Goal: Transaction & Acquisition: Download file/media

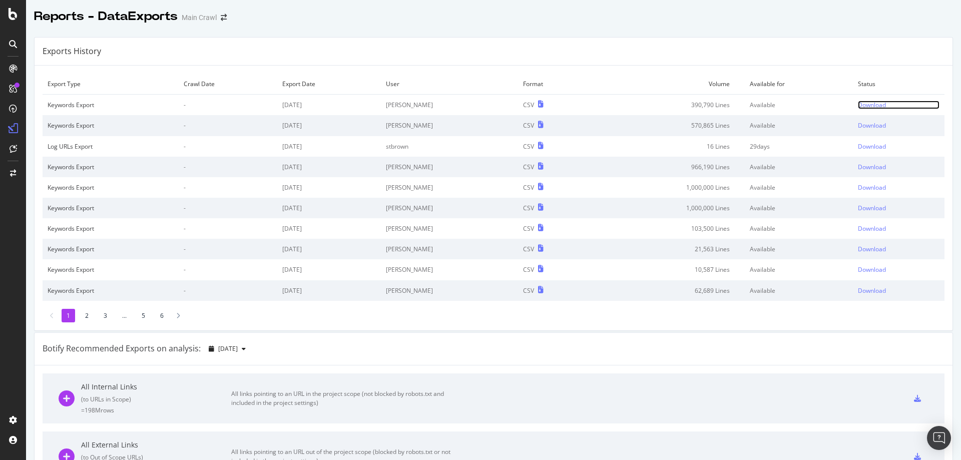
click at [858, 103] on div "Download" at bounding box center [872, 105] width 28 height 9
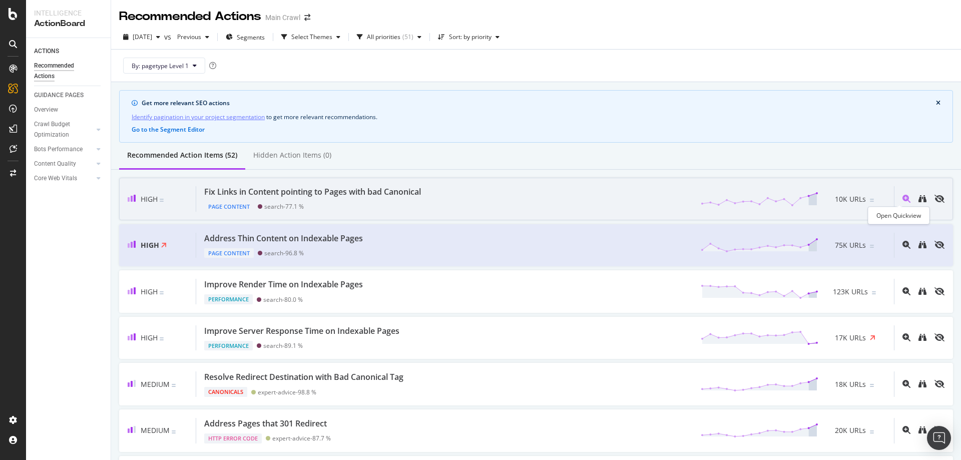
click at [902, 200] on icon "magnifying-glass-plus" at bounding box center [906, 199] width 8 height 8
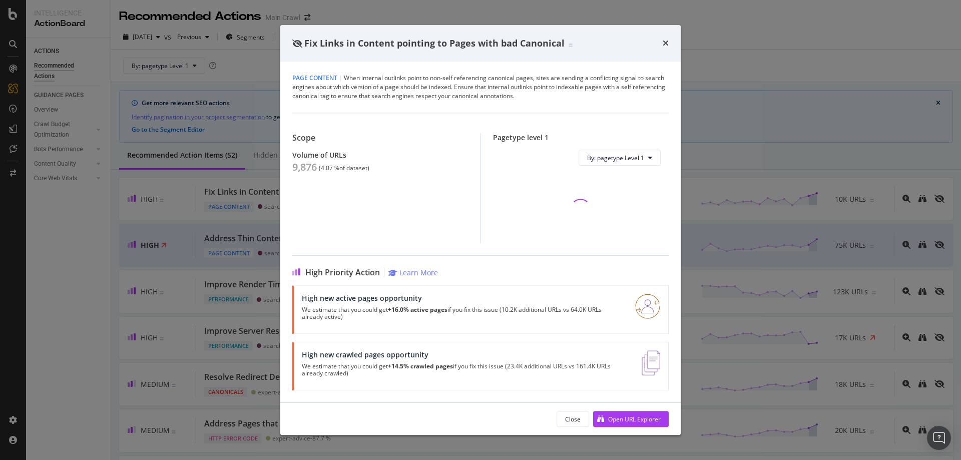
click at [669, 46] on div "Fix Links in Content pointing to Pages with bad Canonical" at bounding box center [480, 43] width 400 height 37
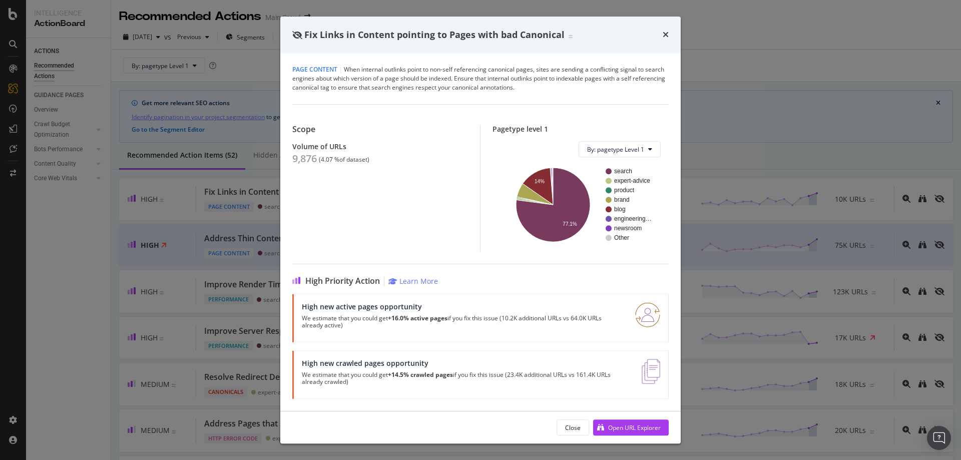
click at [668, 37] on icon "times" at bounding box center [666, 35] width 6 height 8
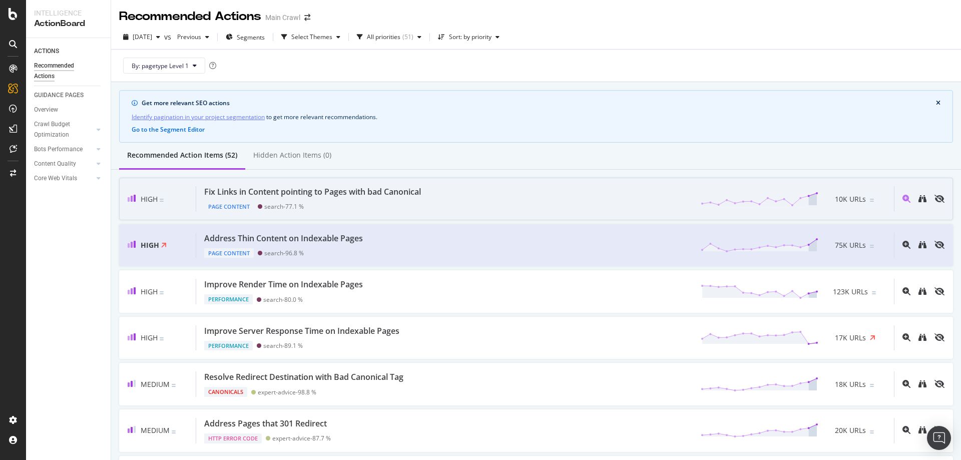
click at [233, 195] on div "Fix Links in Content pointing to Pages with bad Canonical" at bounding box center [312, 192] width 217 height 12
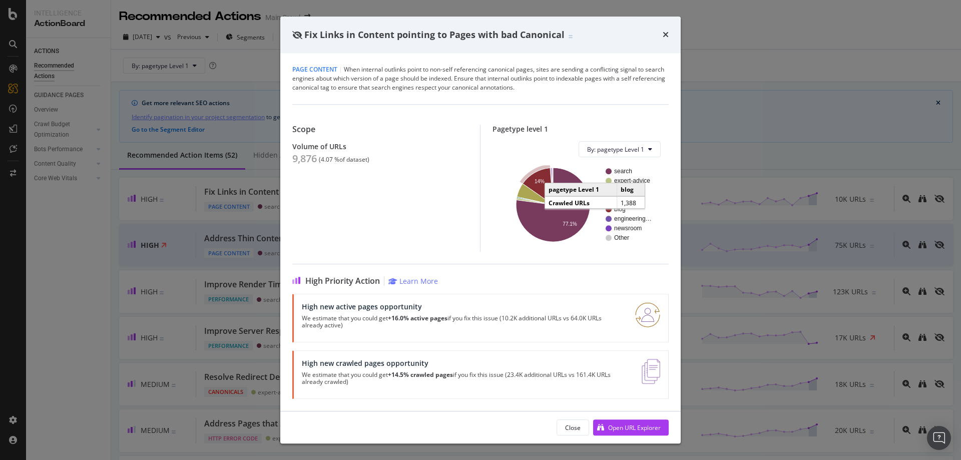
click at [546, 180] on icon "A chart." at bounding box center [537, 186] width 31 height 37
click at [536, 185] on icon "A chart." at bounding box center [537, 186] width 31 height 37
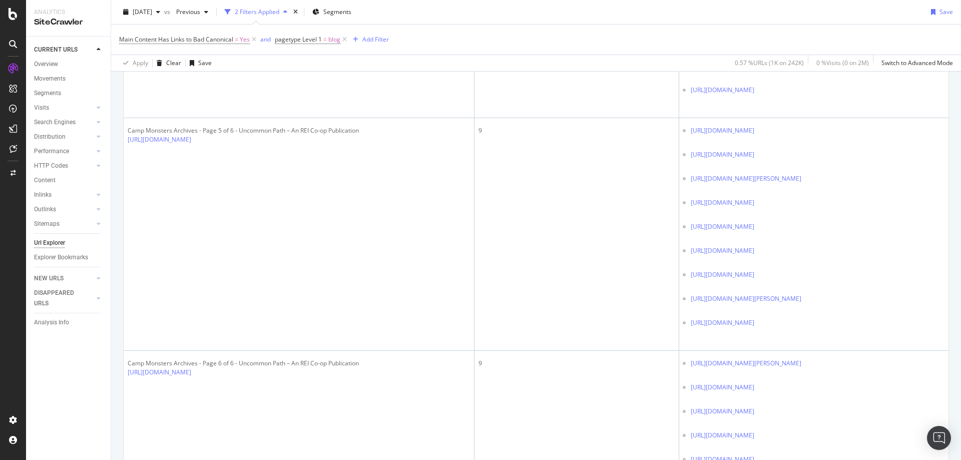
scroll to position [1201, 0]
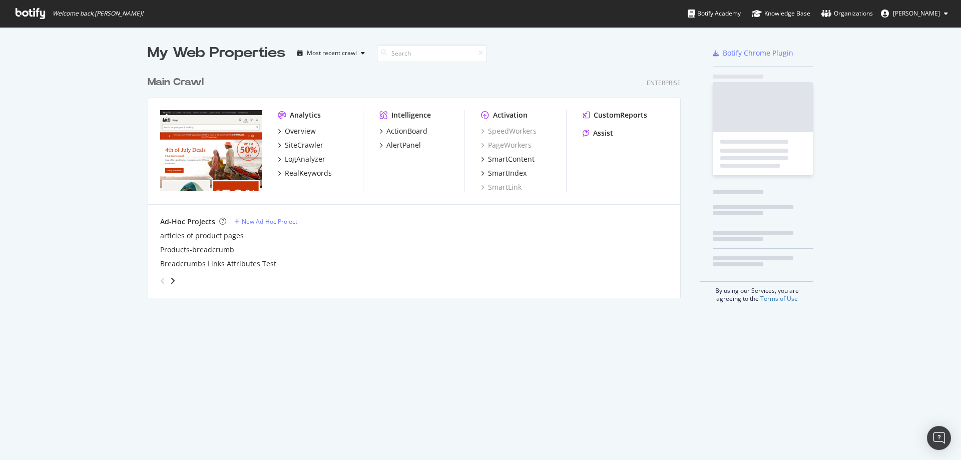
scroll to position [228, 533]
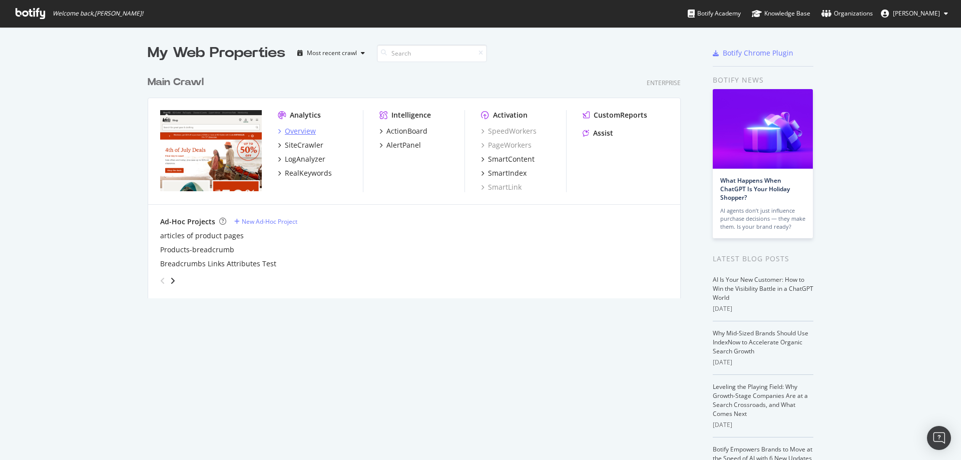
click at [280, 131] on div "Overview" at bounding box center [297, 131] width 38 height 10
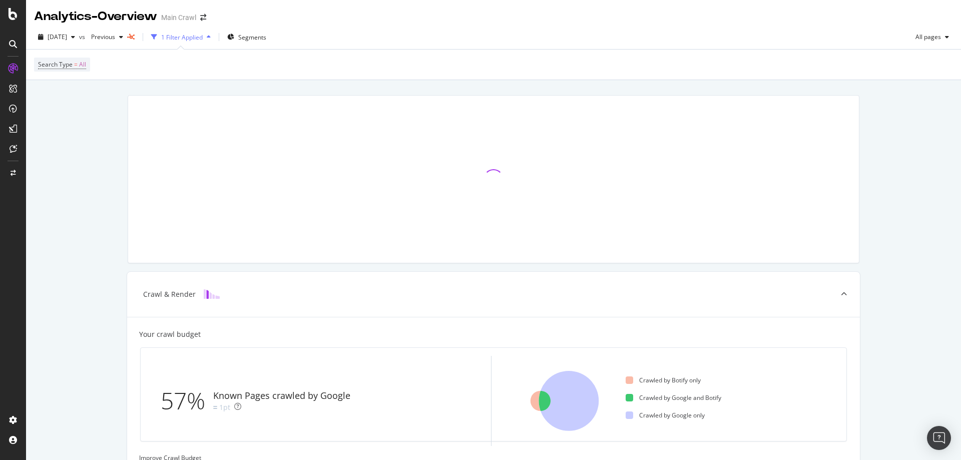
click at [113, 73] on div "Search Type = All" at bounding box center [493, 65] width 919 height 30
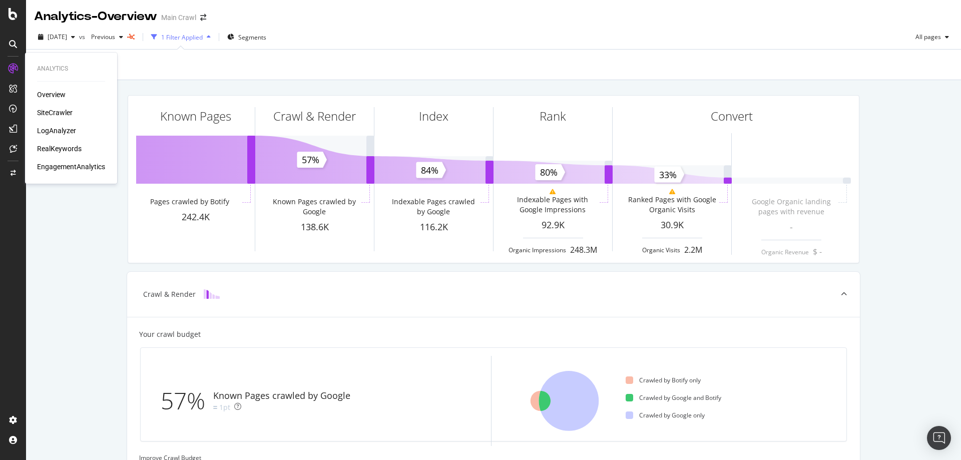
click at [55, 145] on div "RealKeywords" at bounding box center [59, 149] width 45 height 10
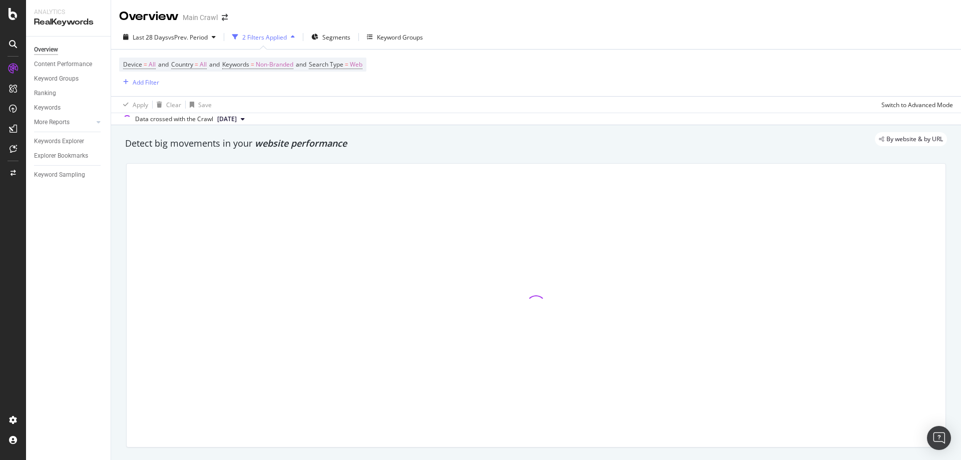
drag, startPoint x: 64, startPoint y: 141, endPoint x: 69, endPoint y: 134, distance: 8.6
click at [64, 141] on div "Keywords Explorer" at bounding box center [59, 141] width 50 height 11
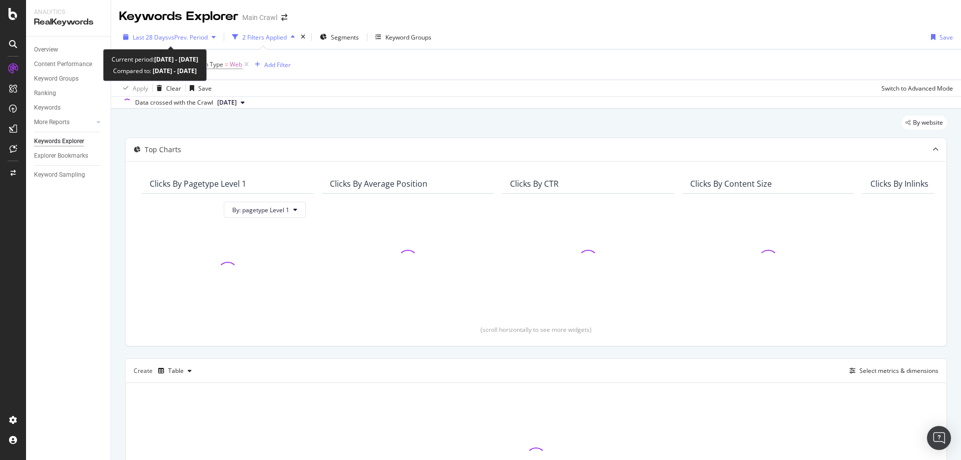
click at [191, 39] on span "vs Prev. Period" at bounding box center [188, 37] width 40 height 9
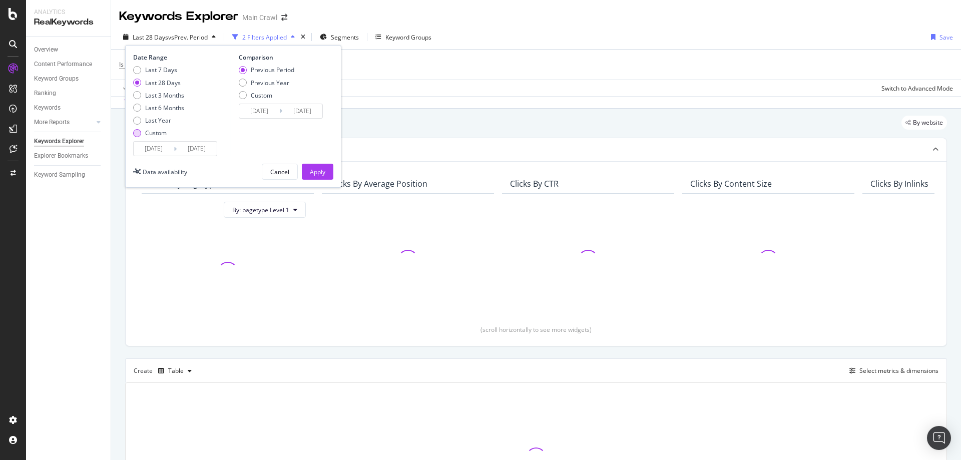
click at [150, 136] on div "Custom" at bounding box center [156, 133] width 22 height 9
click at [150, 149] on input "2025/07/16" at bounding box center [154, 149] width 40 height 14
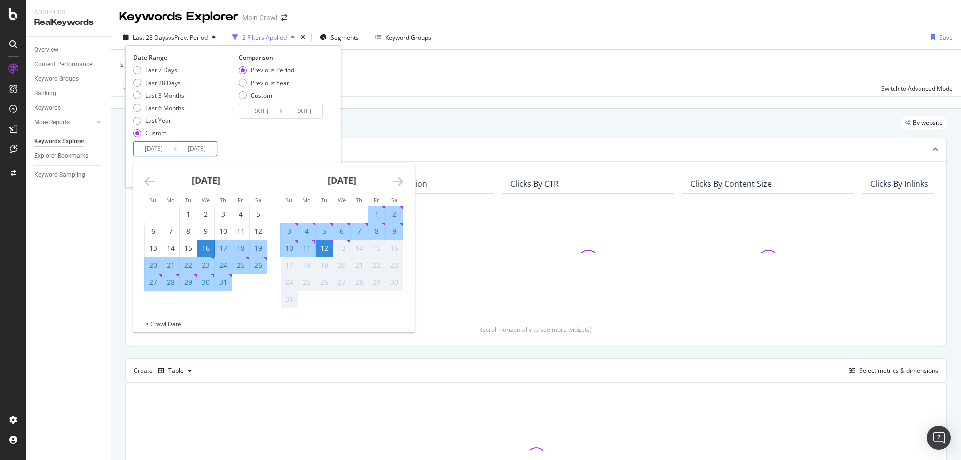
click at [149, 180] on icon "Move backward to switch to the previous month." at bounding box center [149, 181] width 11 height 12
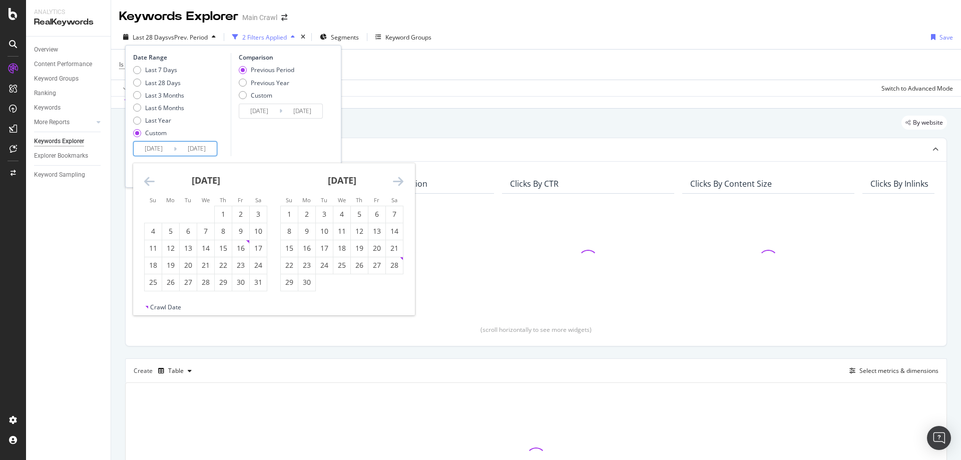
click at [149, 180] on icon "Move backward to switch to the previous month." at bounding box center [149, 181] width 11 height 12
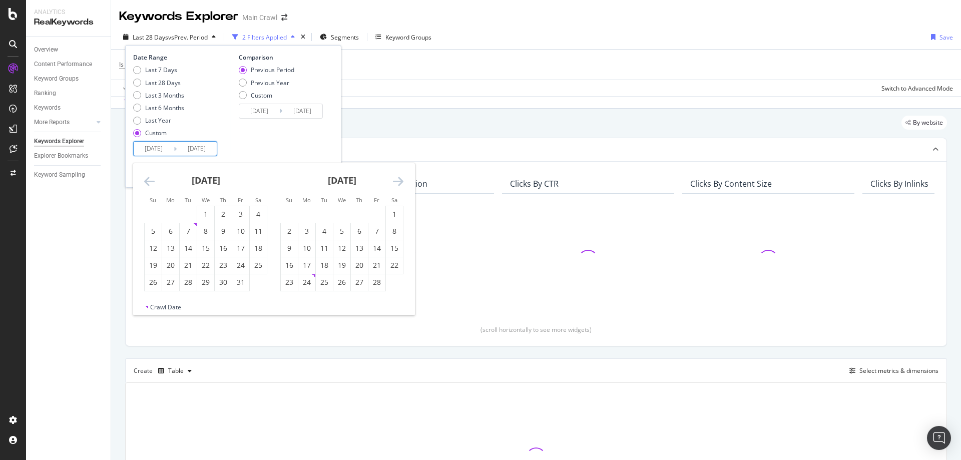
click at [149, 180] on icon "Move backward to switch to the previous month." at bounding box center [149, 181] width 11 height 12
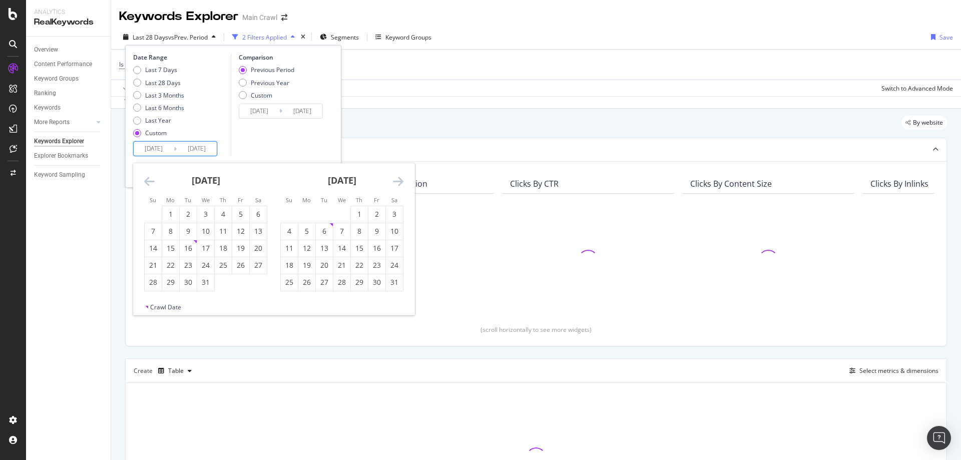
click at [149, 180] on icon "Move backward to switch to the previous month." at bounding box center [149, 181] width 11 height 12
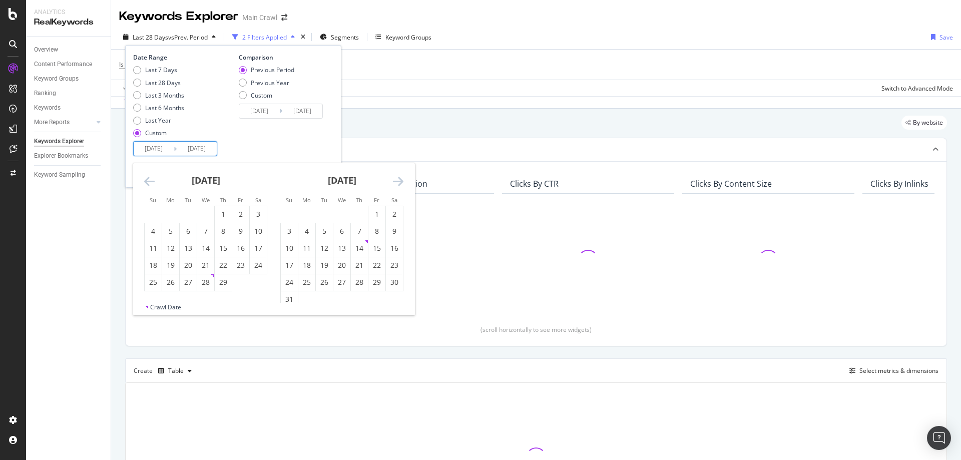
click at [149, 180] on icon "Move backward to switch to the previous month." at bounding box center [149, 181] width 11 height 12
click at [176, 215] on div "1" at bounding box center [170, 214] width 17 height 10
type input "2024/01/01"
type input "2022/05/20"
type input "2023/12/31"
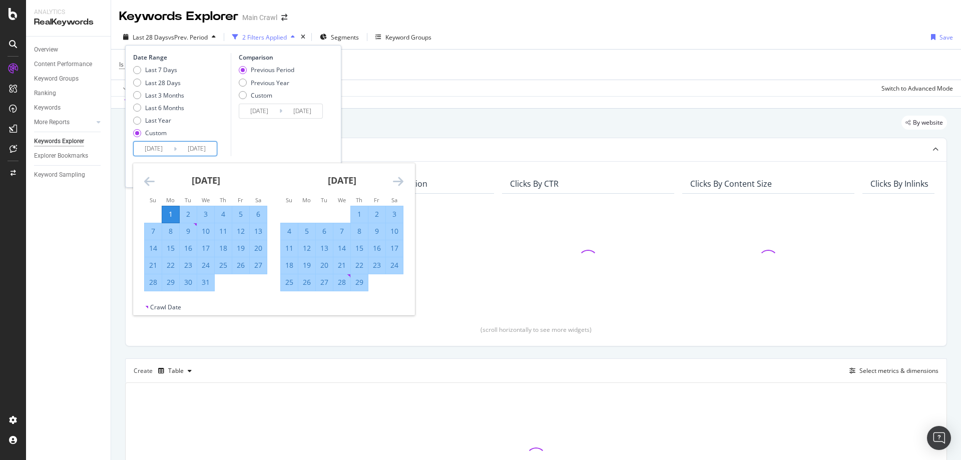
click at [396, 180] on icon "Move forward to switch to the next month." at bounding box center [398, 181] width 11 height 12
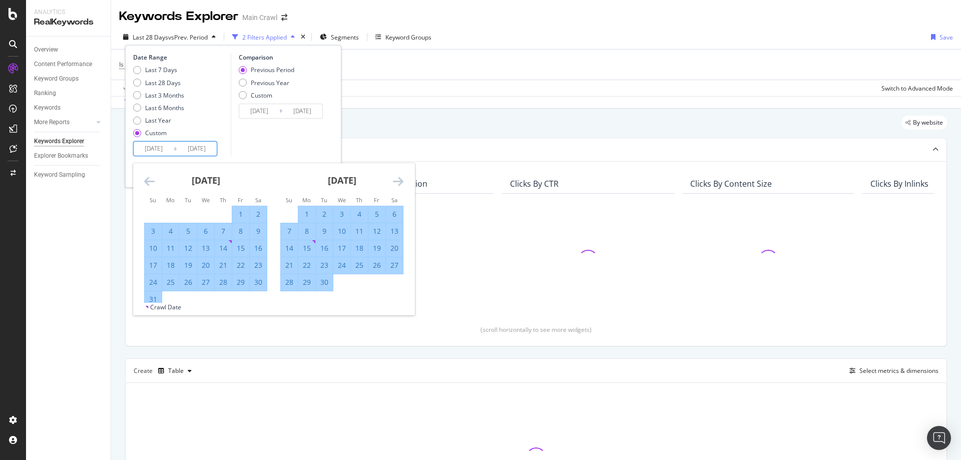
click at [396, 180] on icon "Move forward to switch to the next month." at bounding box center [398, 181] width 11 height 12
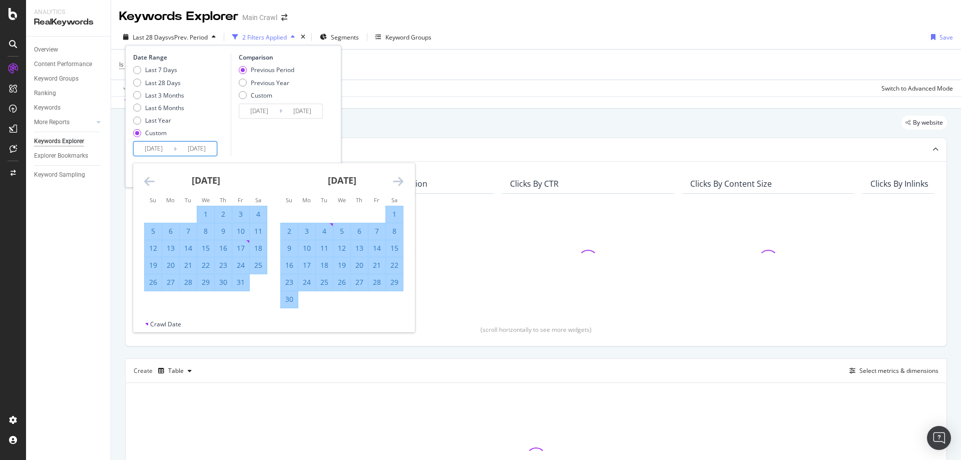
click at [396, 180] on icon "Move forward to switch to the next month." at bounding box center [398, 181] width 11 height 12
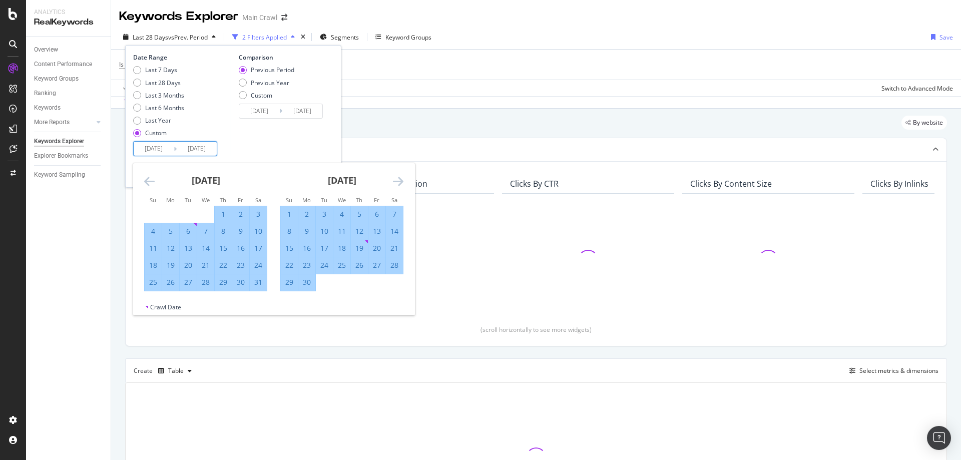
click at [396, 180] on icon "Move forward to switch to the next month." at bounding box center [398, 181] width 11 height 12
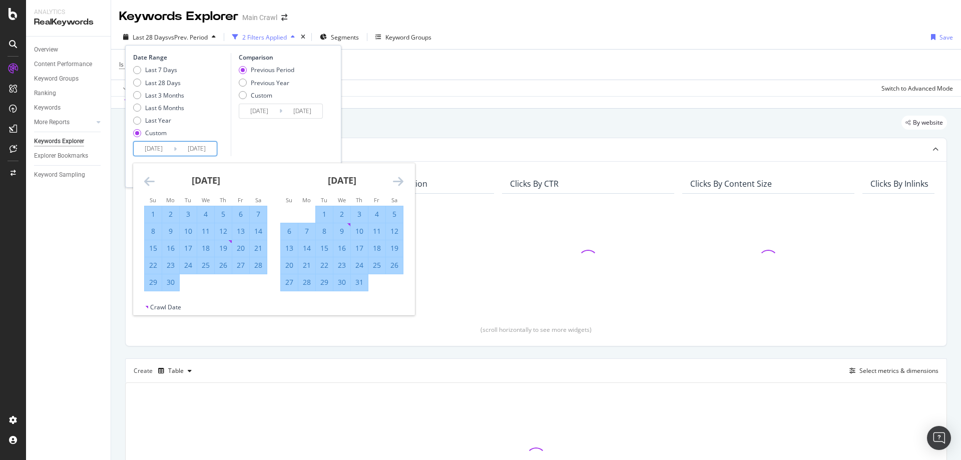
click at [396, 180] on icon "Move forward to switch to the next month." at bounding box center [398, 181] width 11 height 12
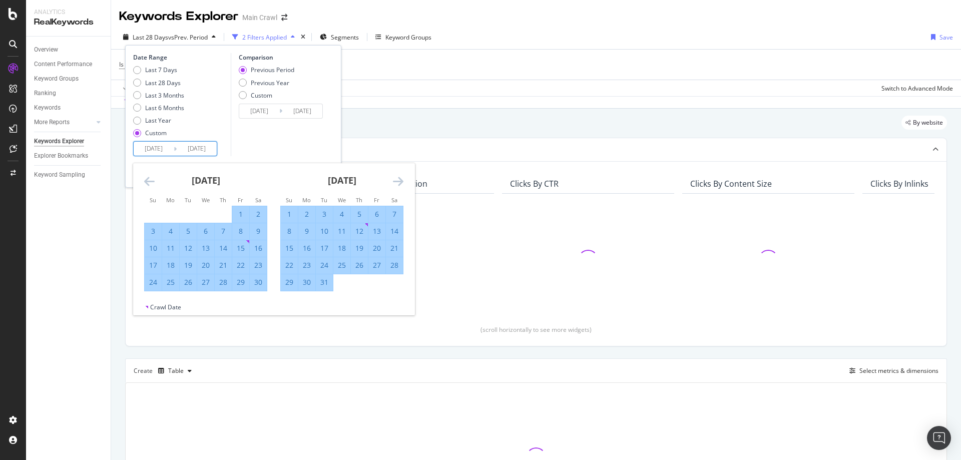
click at [326, 286] on div "31" at bounding box center [324, 282] width 17 height 10
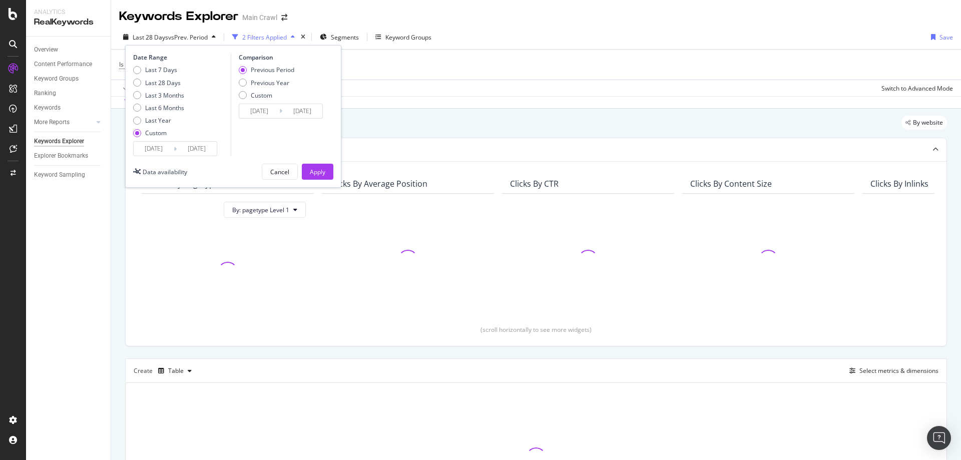
type input "2024/12/31"
type input "2022/12/31"
click at [309, 177] on button "Apply" at bounding box center [318, 172] width 32 height 16
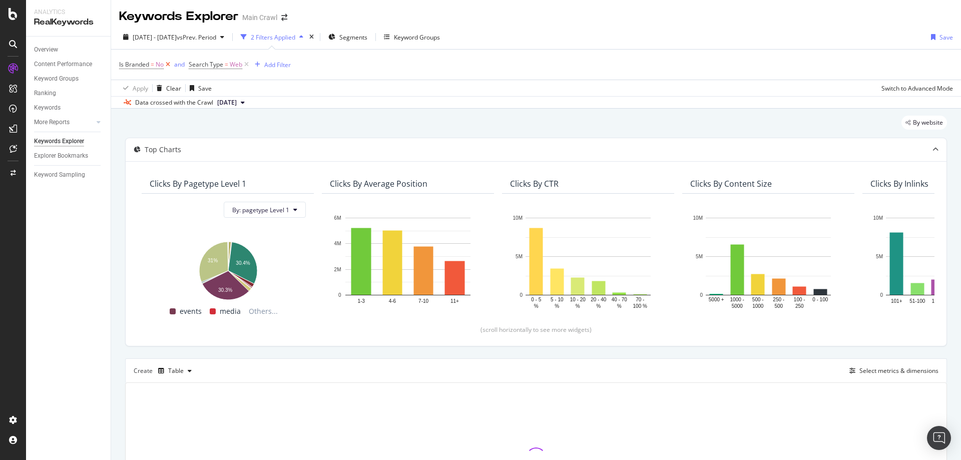
click at [170, 66] on icon at bounding box center [168, 65] width 9 height 10
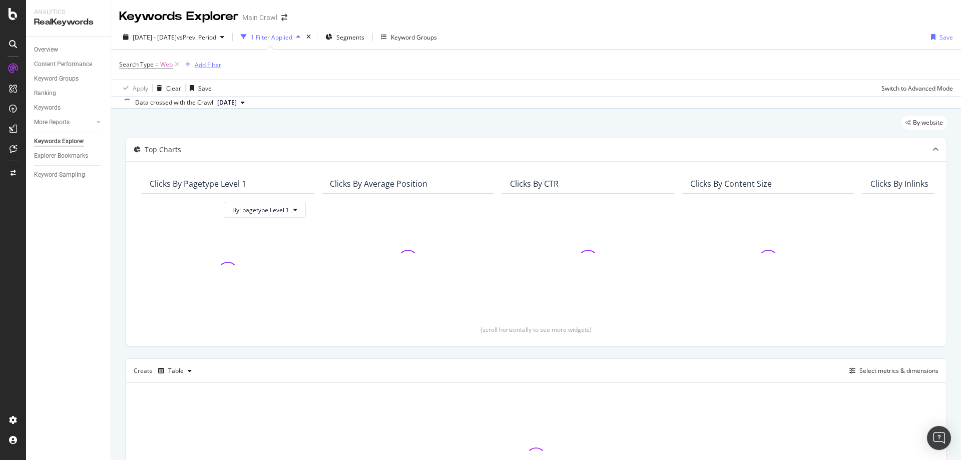
click at [210, 67] on div "Add Filter" at bounding box center [208, 65] width 27 height 9
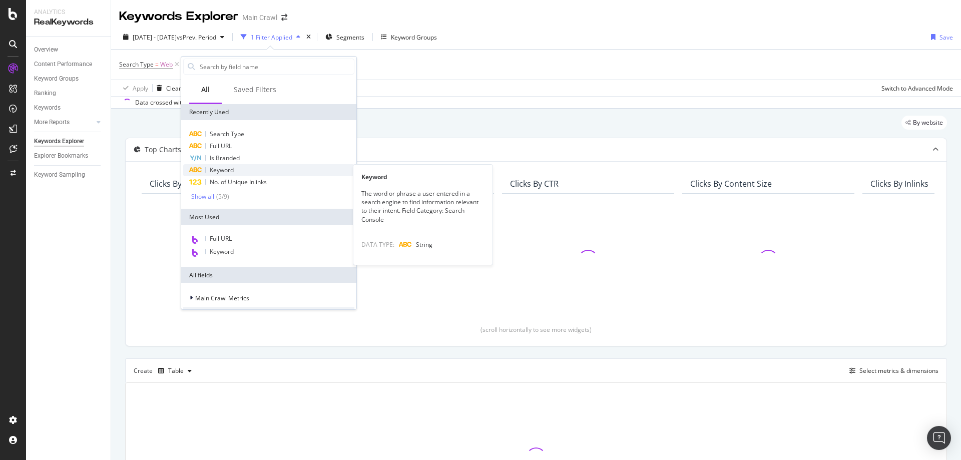
click at [222, 172] on span "Keyword" at bounding box center [222, 170] width 24 height 9
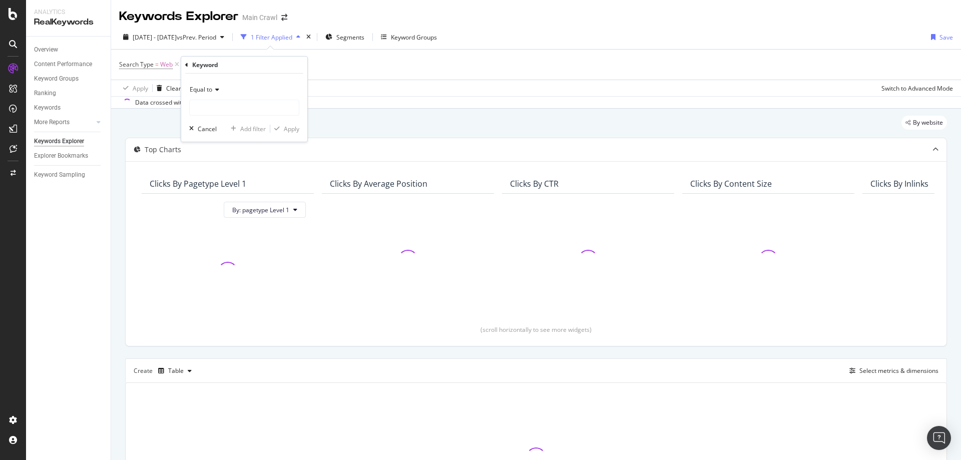
click at [211, 86] on span "Equal to" at bounding box center [201, 89] width 23 height 9
click at [210, 189] on span "Contains" at bounding box center [206, 188] width 25 height 9
click at [221, 105] on input "text" at bounding box center [244, 108] width 109 height 16
type input "outlet"
click at [289, 129] on div "Apply" at bounding box center [292, 129] width 16 height 9
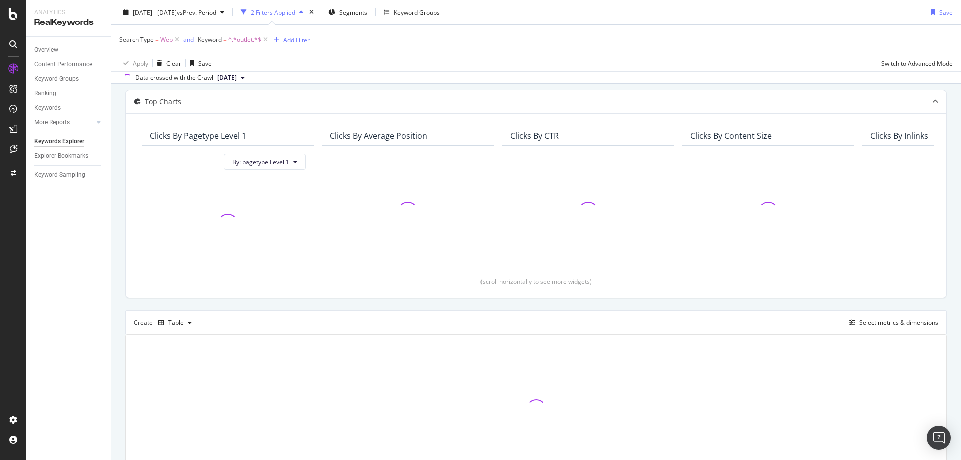
scroll to position [108, 0]
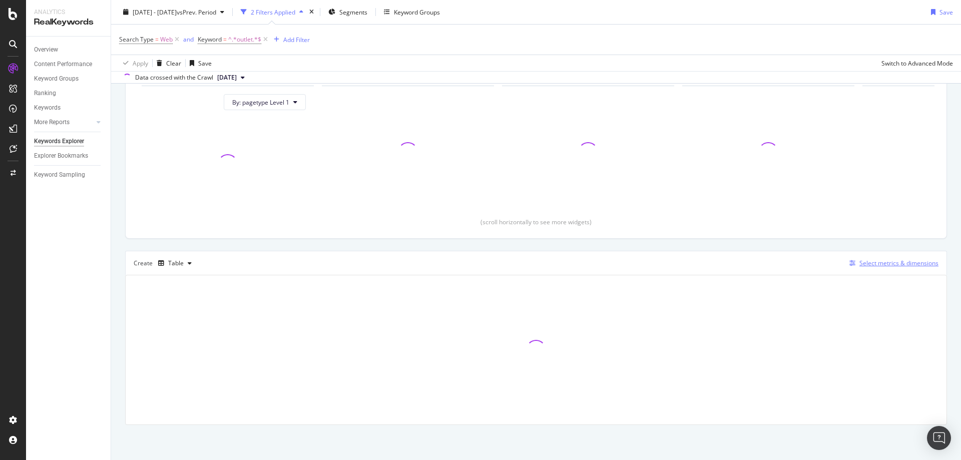
click at [879, 266] on div "Select metrics & dimensions" at bounding box center [898, 263] width 79 height 9
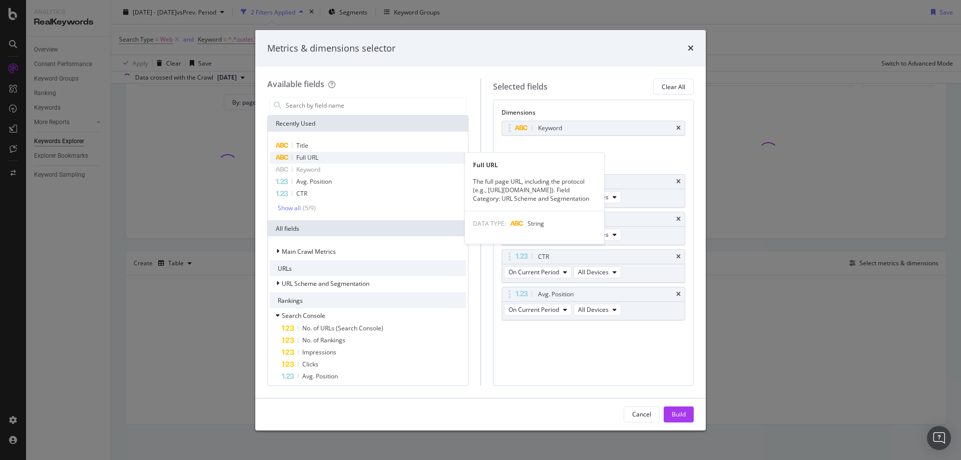
click at [314, 158] on span "Full URL" at bounding box center [307, 157] width 22 height 9
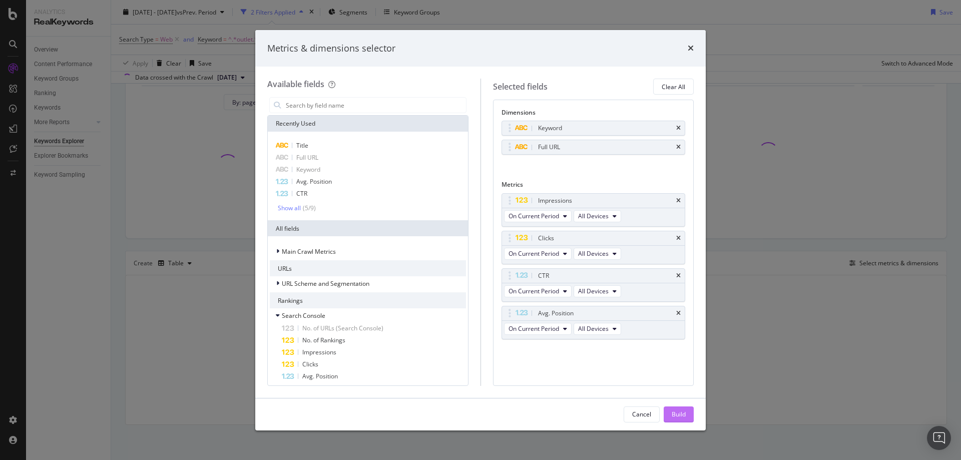
click at [672, 410] on div "Build" at bounding box center [679, 414] width 14 height 9
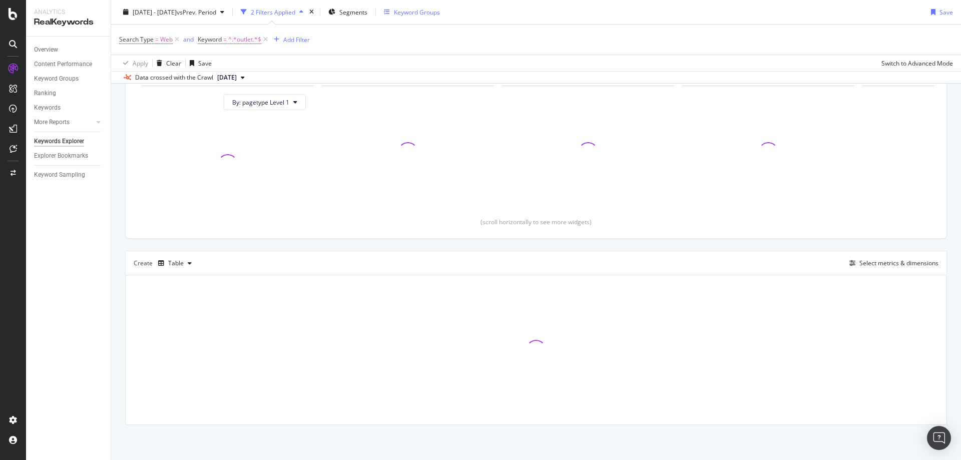
click at [440, 9] on div "Keyword Groups" at bounding box center [417, 12] width 46 height 9
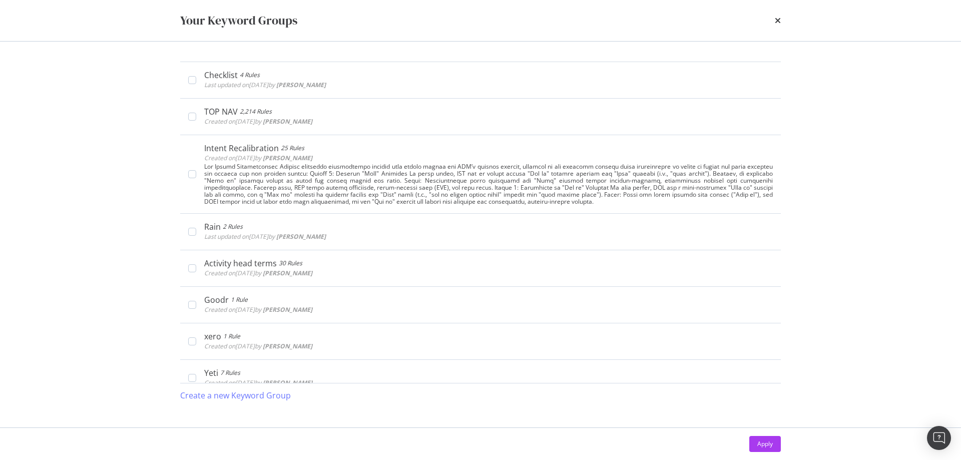
click at [516, 9] on div "Your Keyword Groups" at bounding box center [480, 20] width 641 height 41
drag, startPoint x: 780, startPoint y: 21, endPoint x: 676, endPoint y: 42, distance: 106.6
click at [679, 41] on div "Your Keyword Groups" at bounding box center [480, 20] width 641 height 41
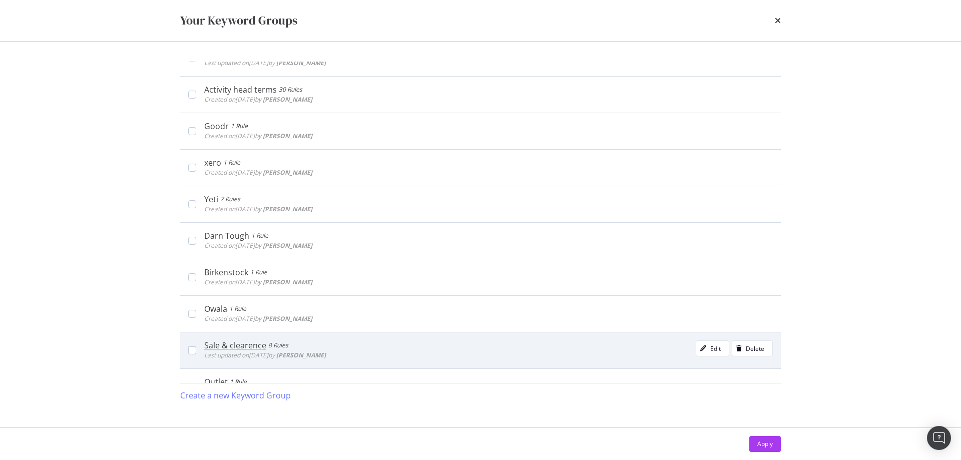
scroll to position [300, 0]
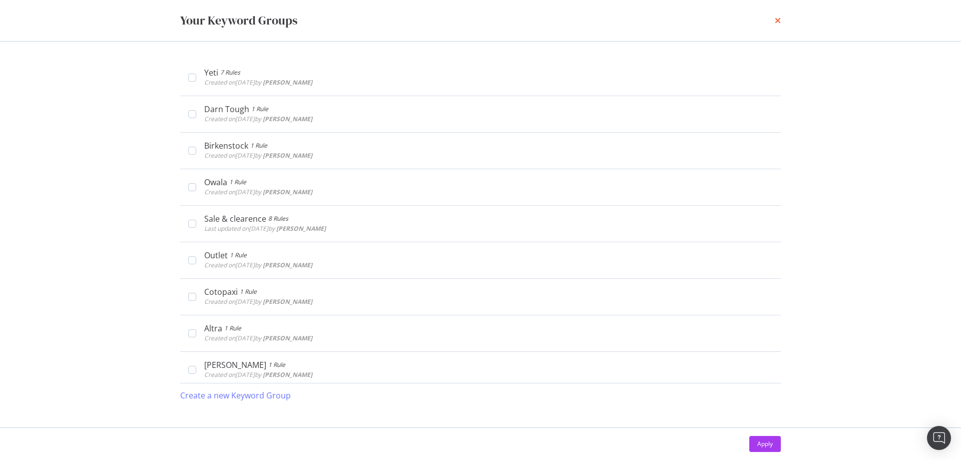
click at [779, 24] on icon "times" at bounding box center [778, 21] width 6 height 8
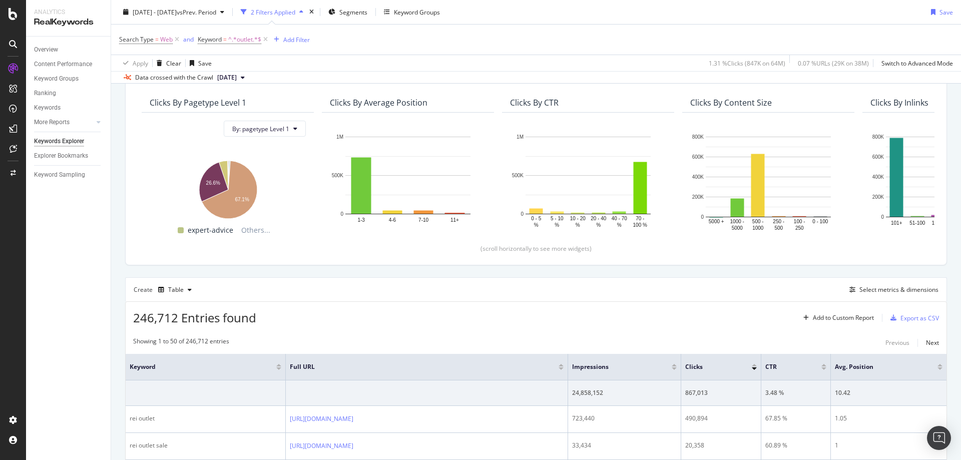
scroll to position [150, 0]
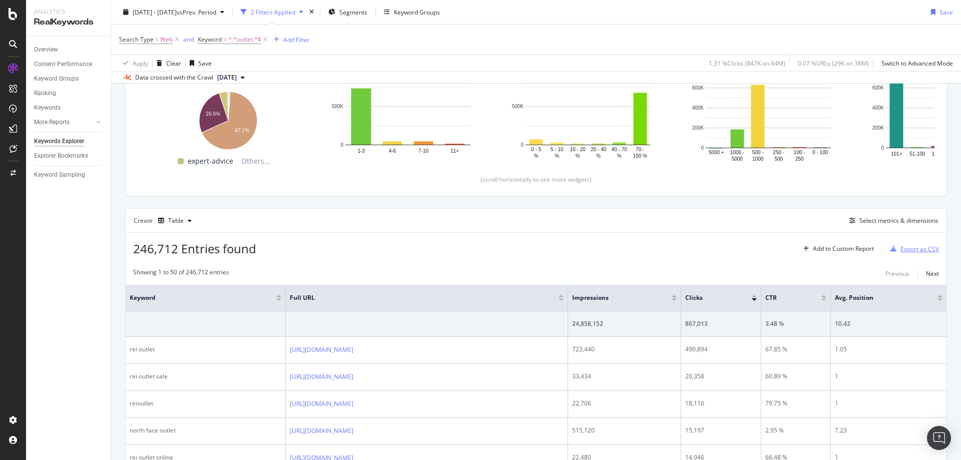
click at [904, 246] on div "Export as CSV" at bounding box center [919, 249] width 39 height 9
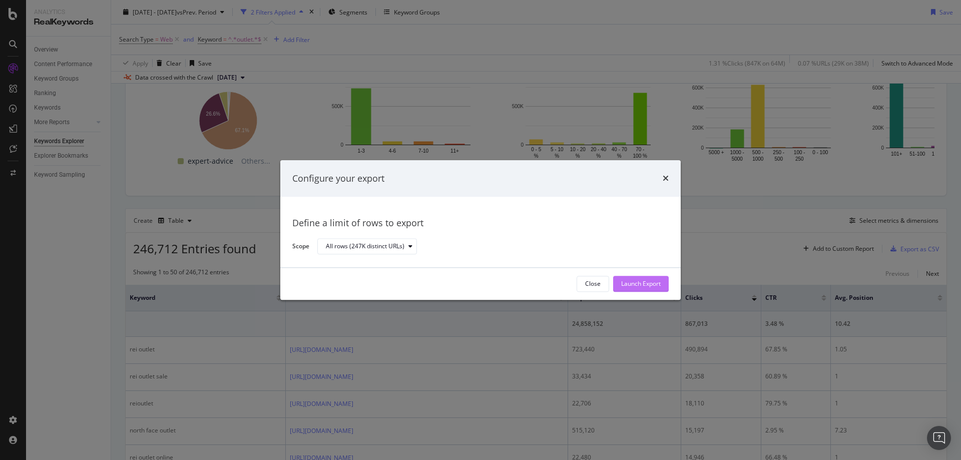
click at [656, 287] on div "Launch Export" at bounding box center [641, 284] width 40 height 9
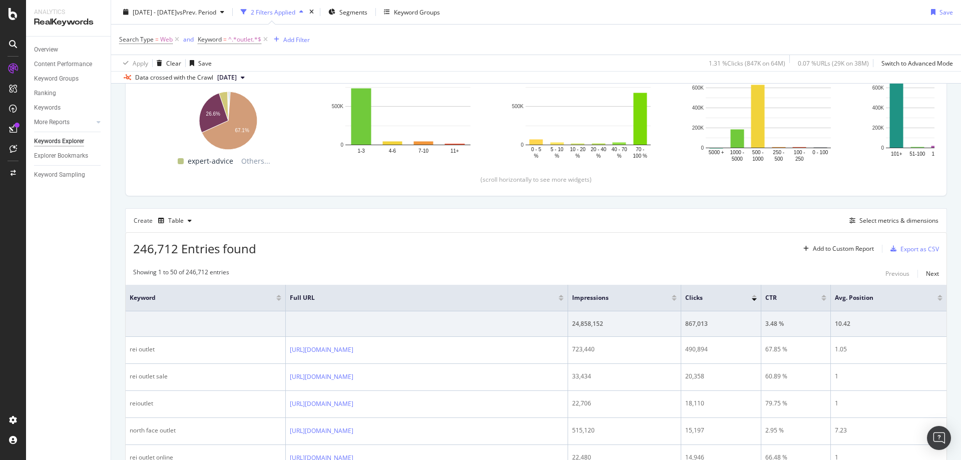
click at [524, 15] on div "2024 Jan. 1st - 2024 Dec. 31st vs Prev. Period 2 Filters Applied Segments Keywo…" at bounding box center [536, 14] width 850 height 20
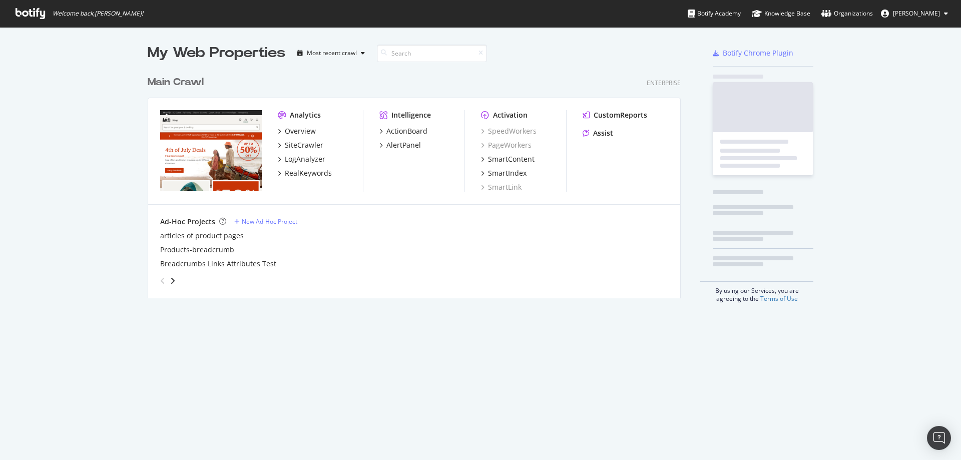
scroll to position [228, 533]
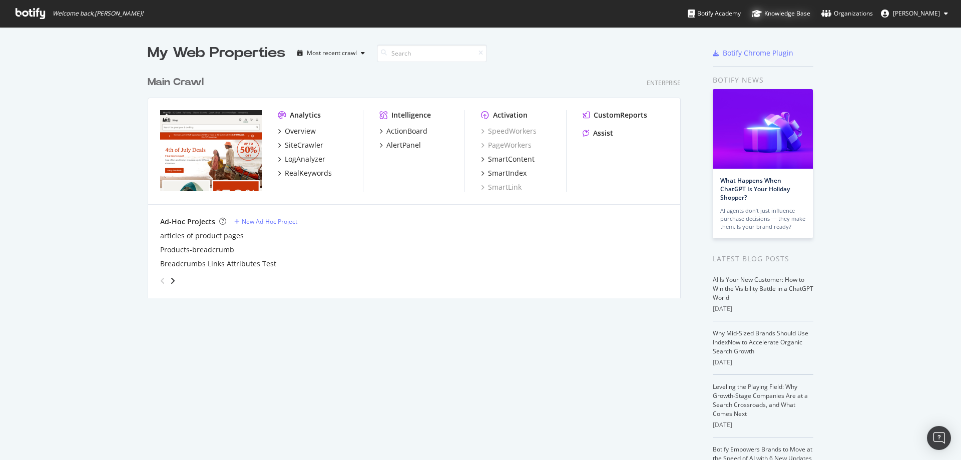
click at [779, 12] on div "Knowledge Base" at bounding box center [781, 14] width 59 height 10
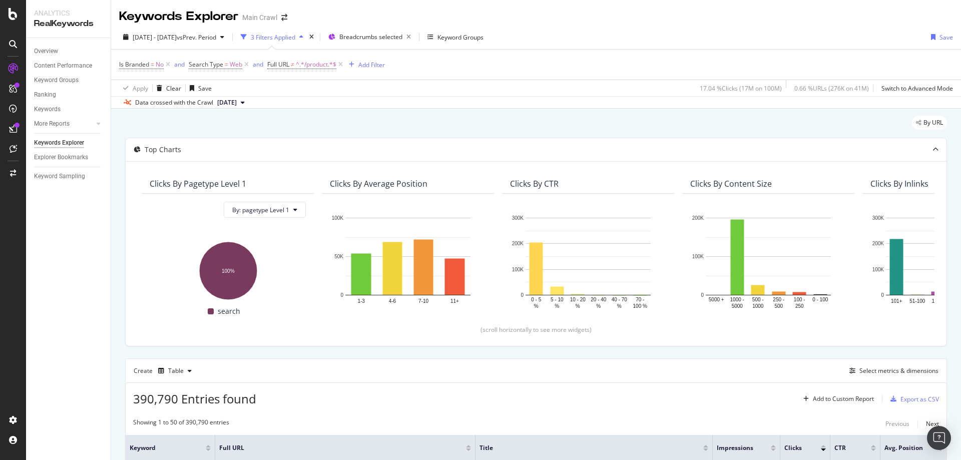
scroll to position [108, 0]
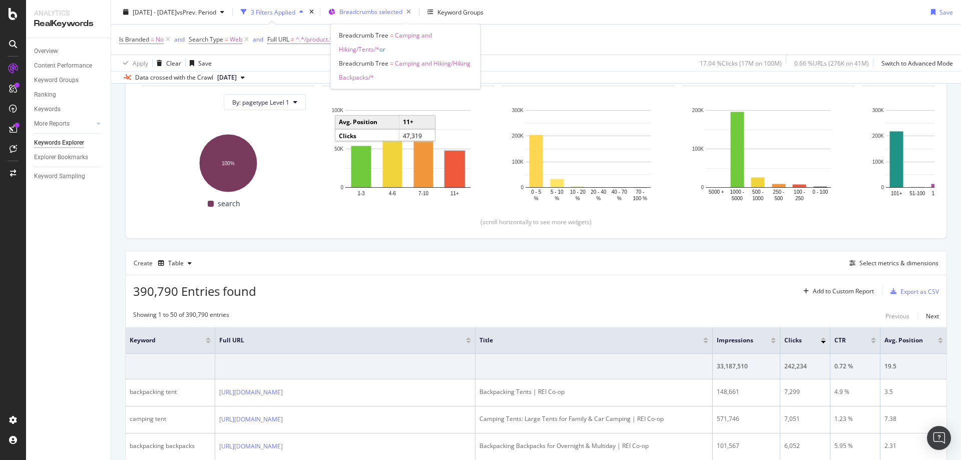
click at [402, 13] on span "Breadcrumbs selected" at bounding box center [370, 12] width 63 height 9
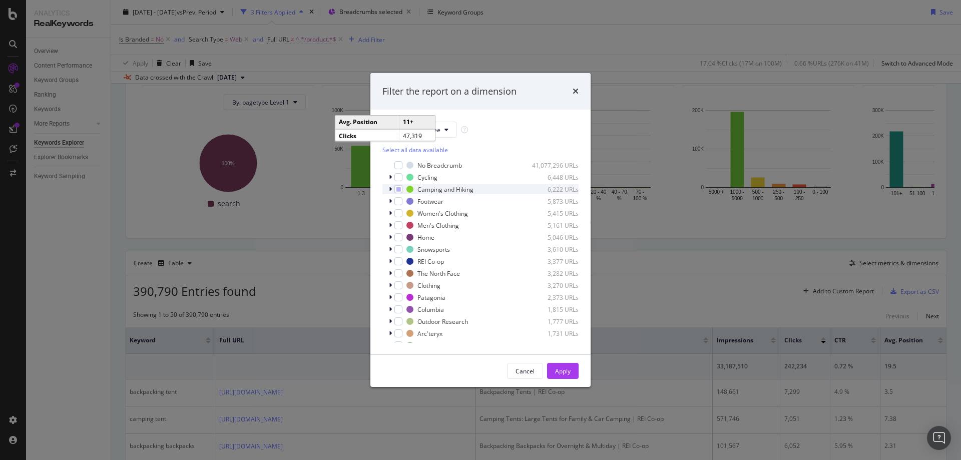
click at [390, 190] on icon "modal" at bounding box center [390, 189] width 3 height 6
click at [575, 87] on icon "times" at bounding box center [576, 91] width 6 height 8
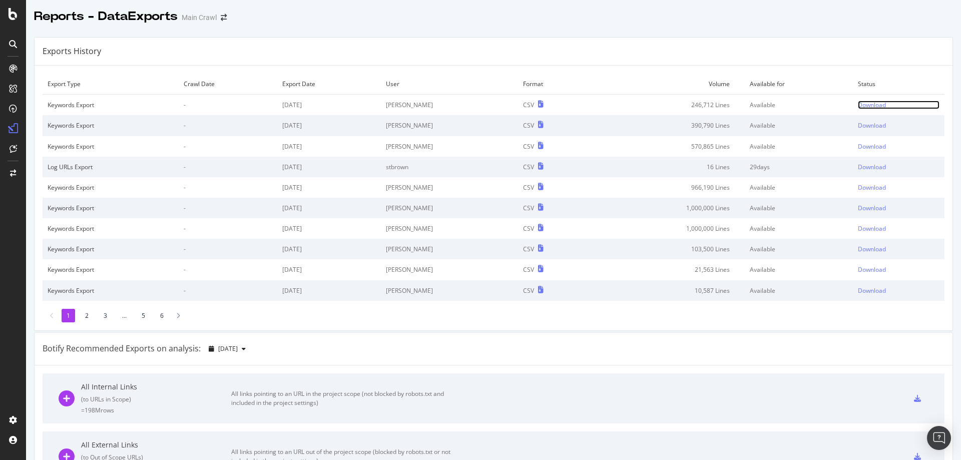
click at [858, 105] on div "Download" at bounding box center [872, 105] width 28 height 9
